Goal: Use online tool/utility: Use online tool/utility

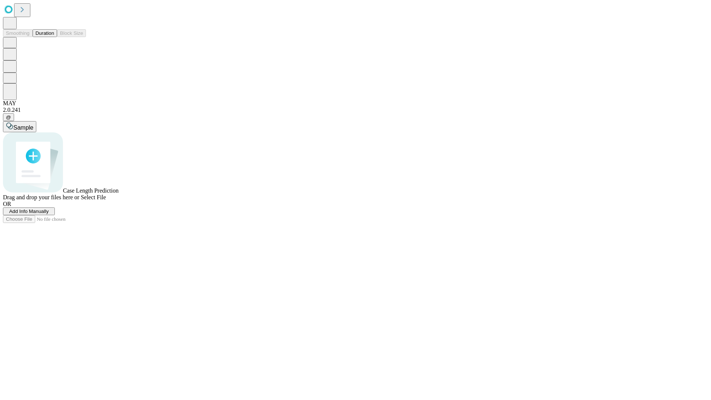
click at [54, 37] on button "Duration" at bounding box center [45, 33] width 24 height 8
click at [33, 124] on span "Sample" at bounding box center [23, 127] width 20 height 6
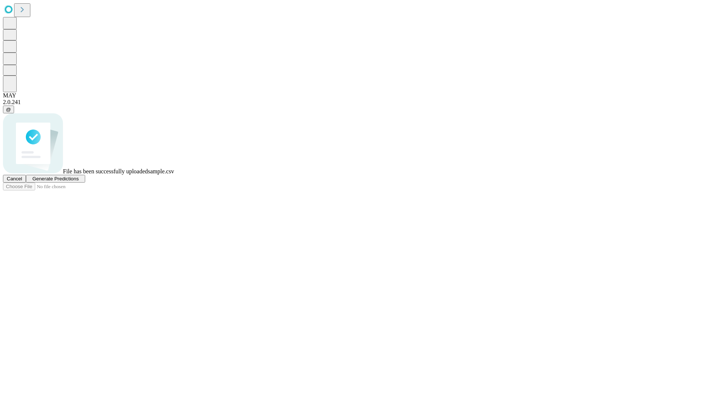
click at [78, 181] on span "Generate Predictions" at bounding box center [55, 179] width 46 height 6
